Goal: Find specific page/section

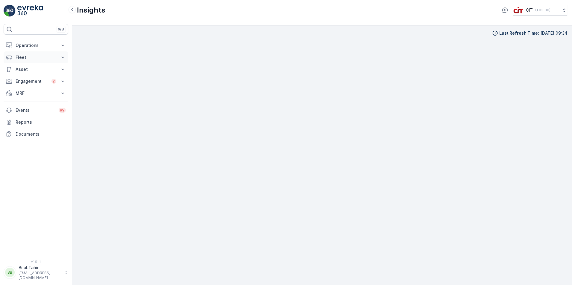
scroll to position [6, 0]
click at [33, 68] on p "Asset" at bounding box center [36, 69] width 41 height 6
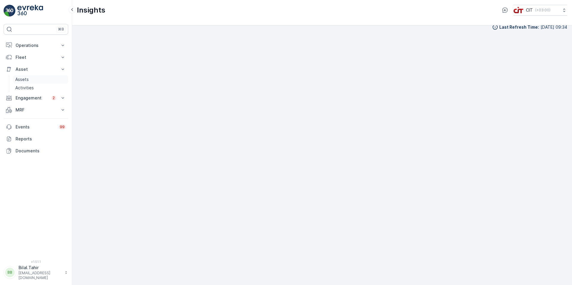
click at [35, 81] on link "Assets" at bounding box center [40, 79] width 55 height 8
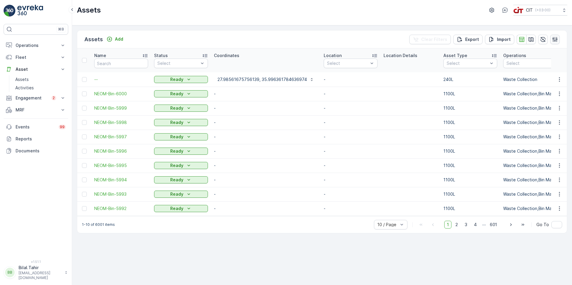
click at [556, 40] on icon "button" at bounding box center [555, 40] width 6 height 6
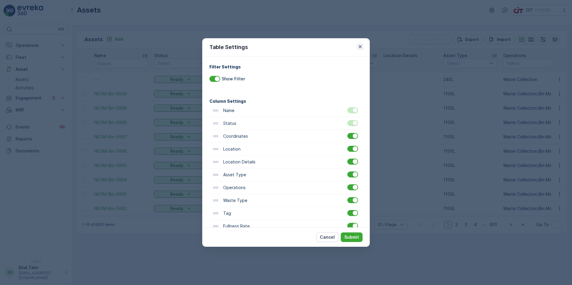
click at [360, 45] on icon "button" at bounding box center [360, 47] width 6 height 6
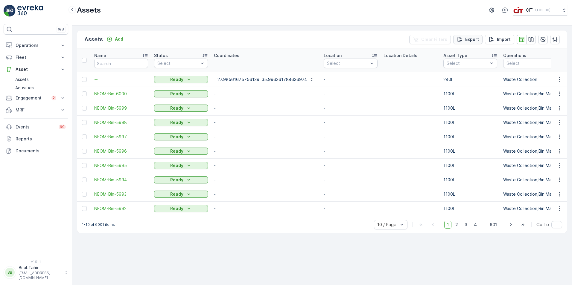
click at [473, 38] on p "Export" at bounding box center [472, 40] width 14 height 6
click at [483, 37] on span "reports" at bounding box center [518, 36] width 81 height 6
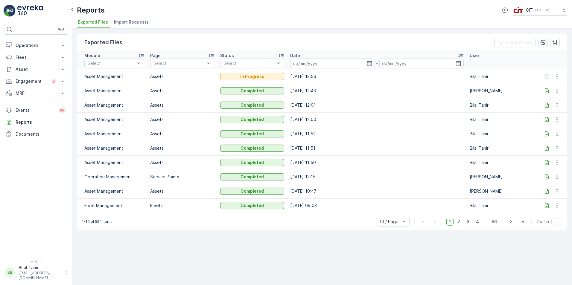
click at [546, 92] on icon at bounding box center [547, 91] width 4 height 5
